Goal: Find contact information: Find contact information

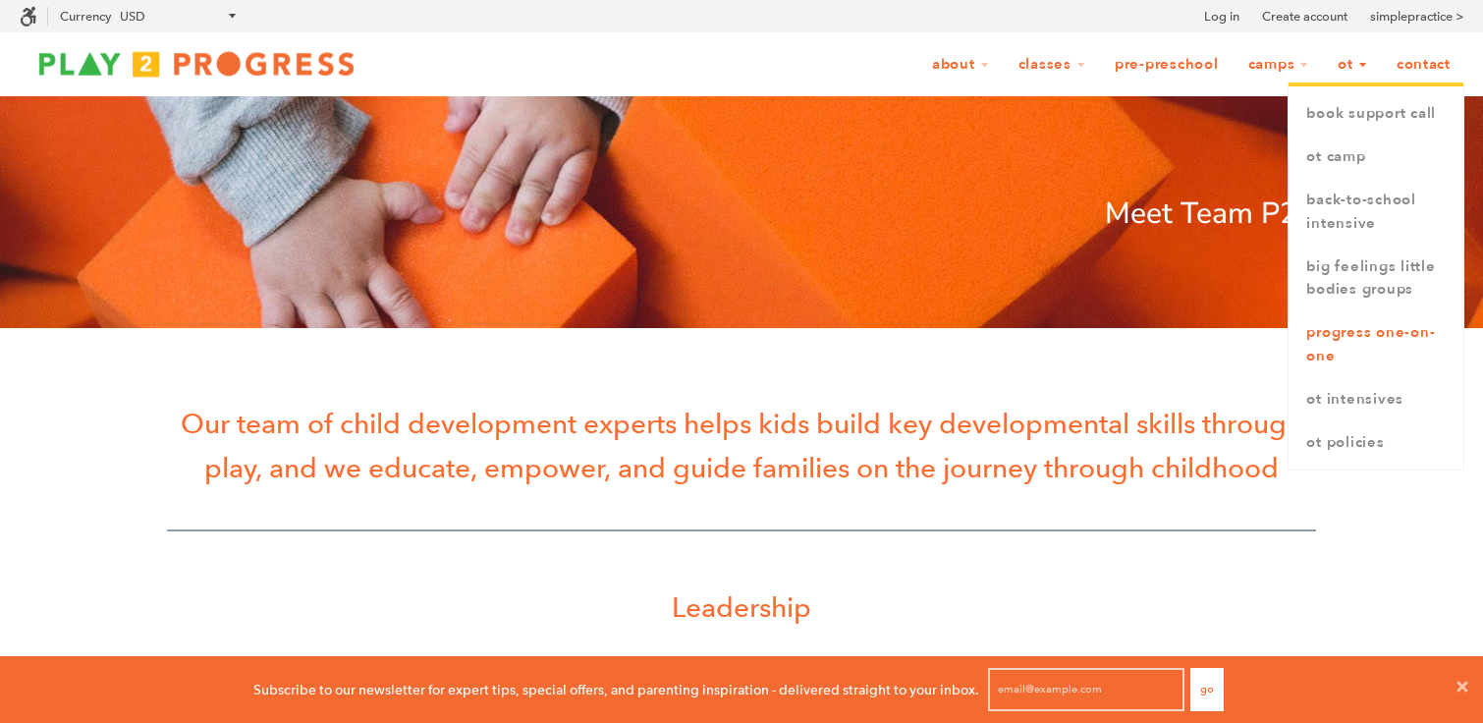
click at [1355, 338] on link "Progress One-on-One" at bounding box center [1376, 344] width 175 height 67
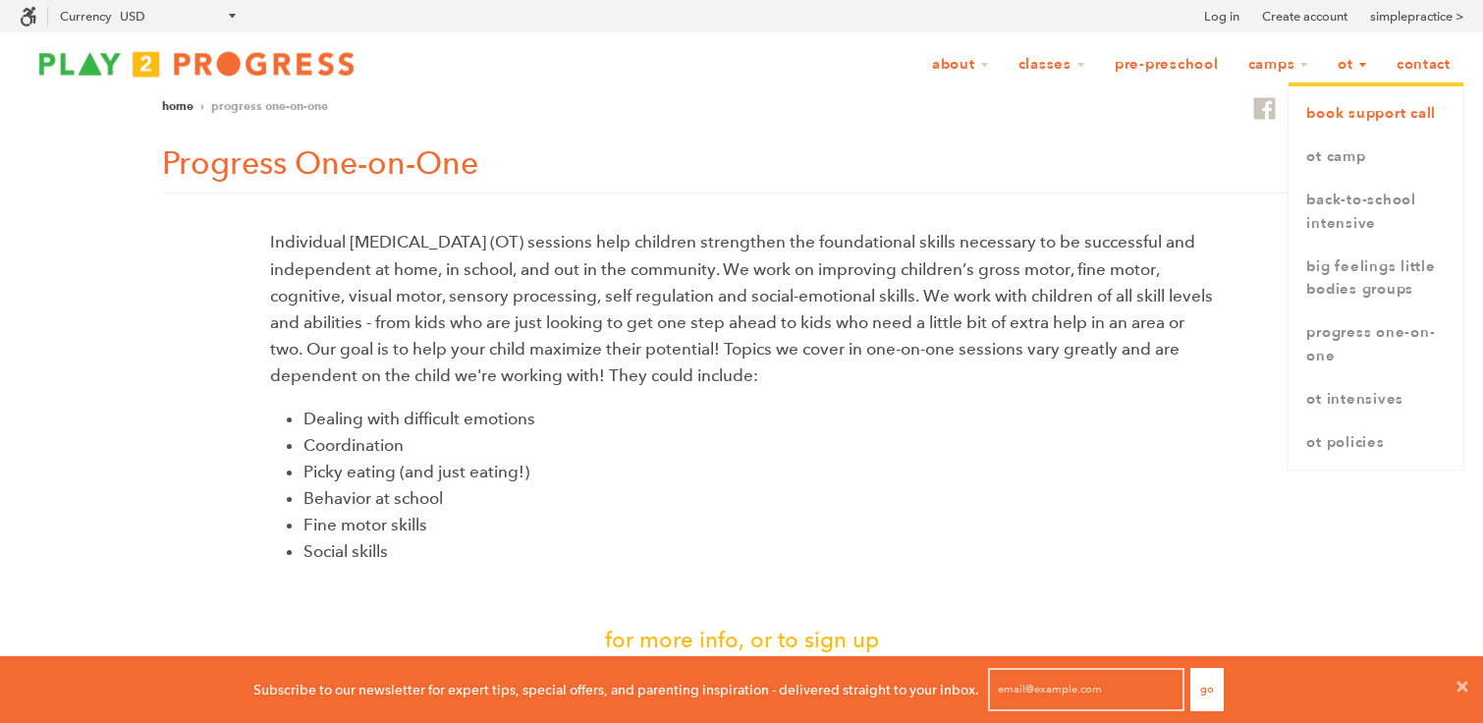
click at [1357, 117] on link "book support call" at bounding box center [1376, 113] width 175 height 43
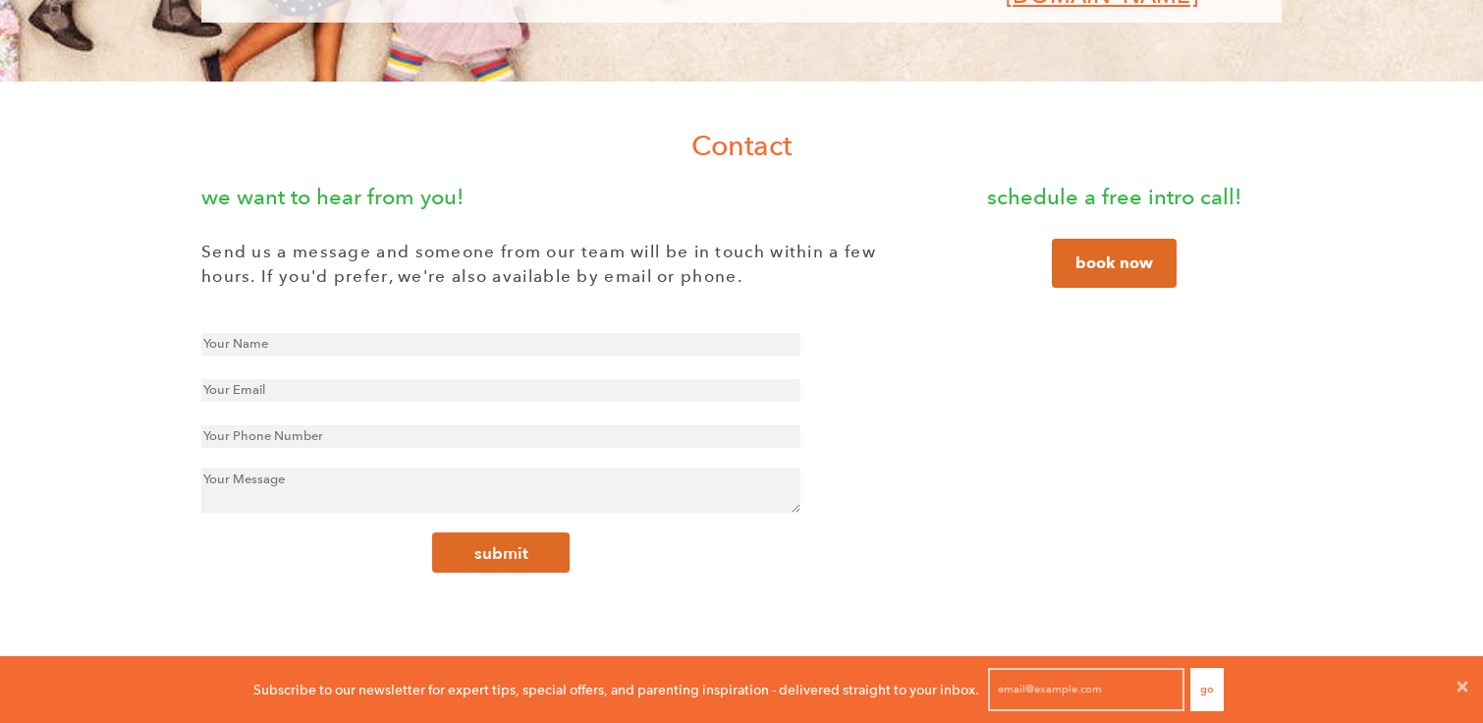
scroll to position [471, 0]
